Goal: Transaction & Acquisition: Purchase product/service

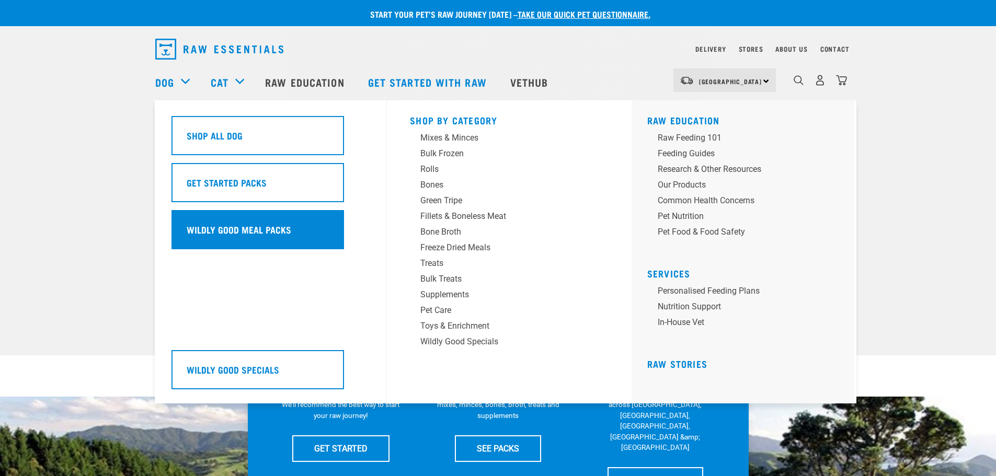
click at [226, 229] on h5 "Wildly Good Meal Packs" at bounding box center [239, 230] width 105 height 14
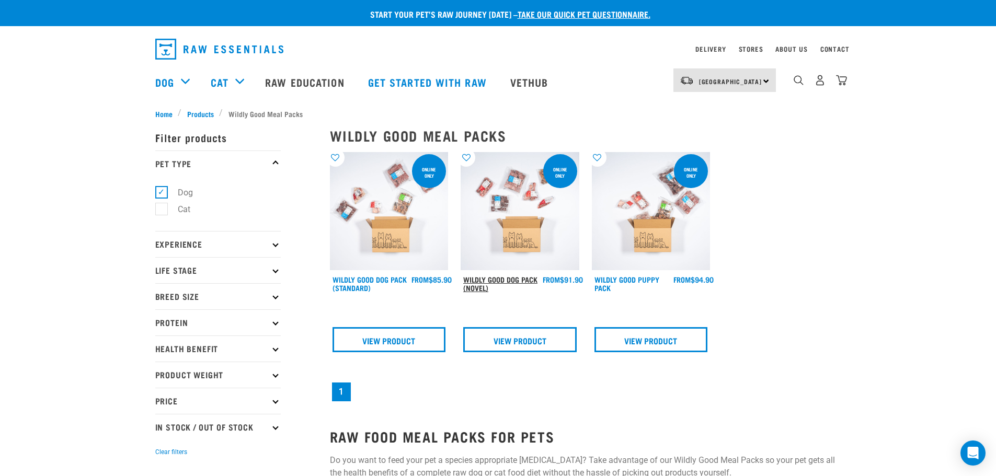
click at [467, 278] on link "Wildly Good Dog Pack (Novel)" at bounding box center [500, 284] width 74 height 12
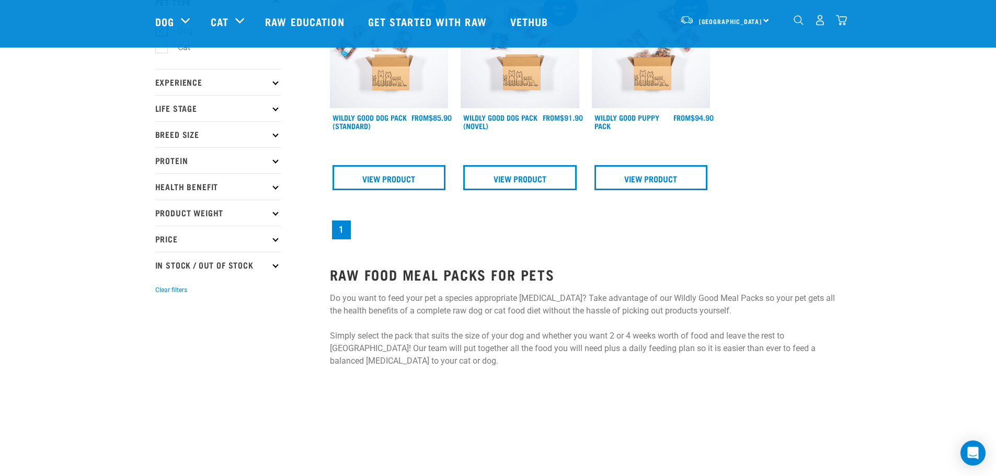
scroll to position [105, 0]
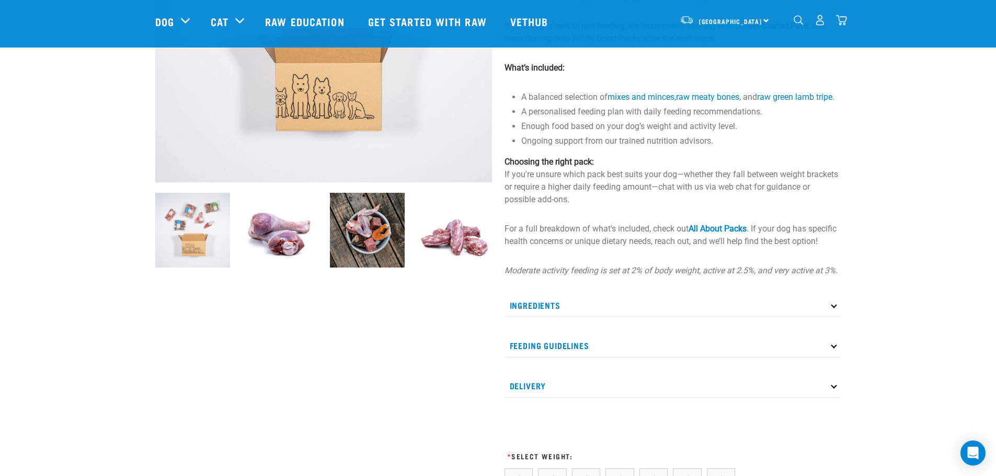
scroll to position [209, 0]
